Goal: Task Accomplishment & Management: Manage account settings

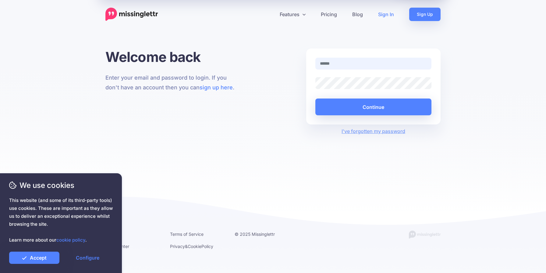
type input "**********"
click at [315, 98] on button "Continue" at bounding box center [373, 106] width 116 height 17
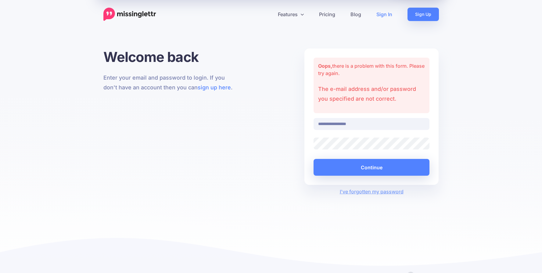
click at [407, 69] on div "Oops, there is a problem with this form. Please try again. The e-mail address a…" at bounding box center [371, 85] width 116 height 55
